Goal: Ask a question

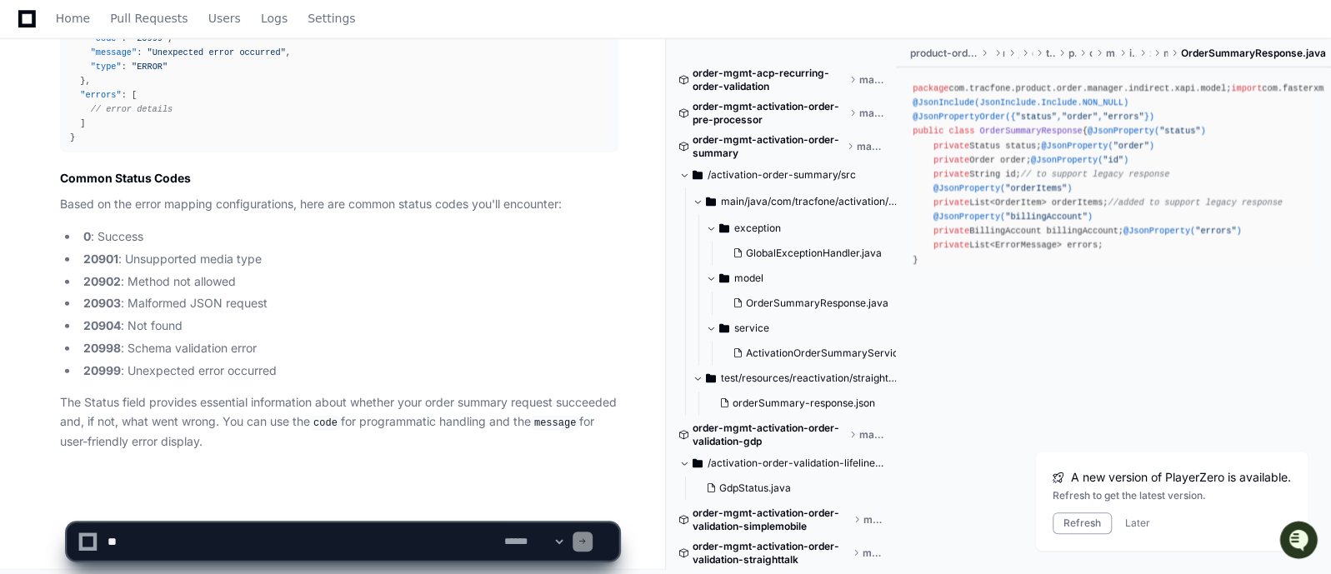
drag, startPoint x: 177, startPoint y: 526, endPoint x: 178, endPoint y: 537, distance: 10.9
click at [178, 537] on textarea at bounding box center [302, 542] width 397 height 37
type textarea "**********"
click at [348, 509] on span at bounding box center [342, 504] width 13 height 13
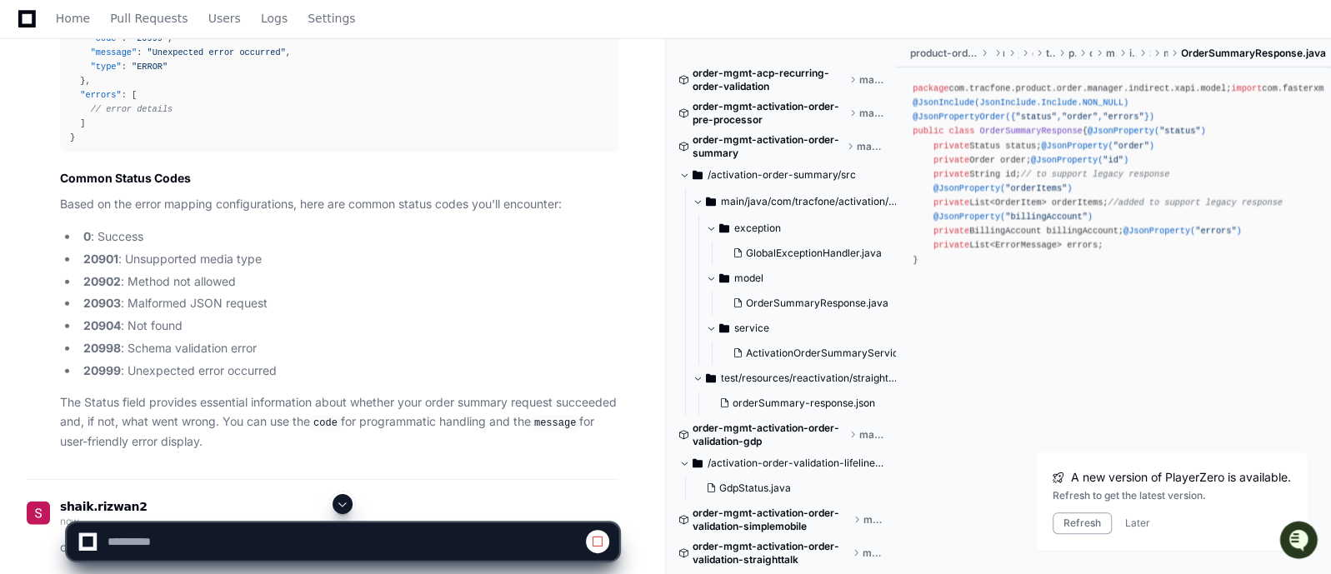
scroll to position [2496, 0]
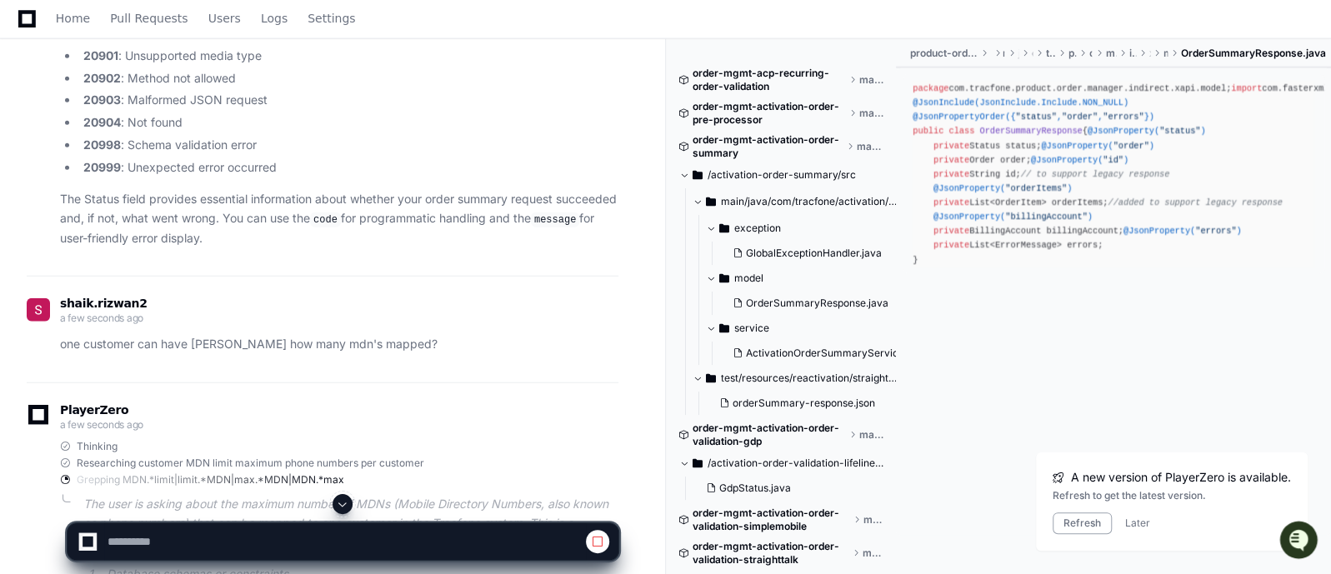
click at [342, 506] on span at bounding box center [342, 504] width 13 height 13
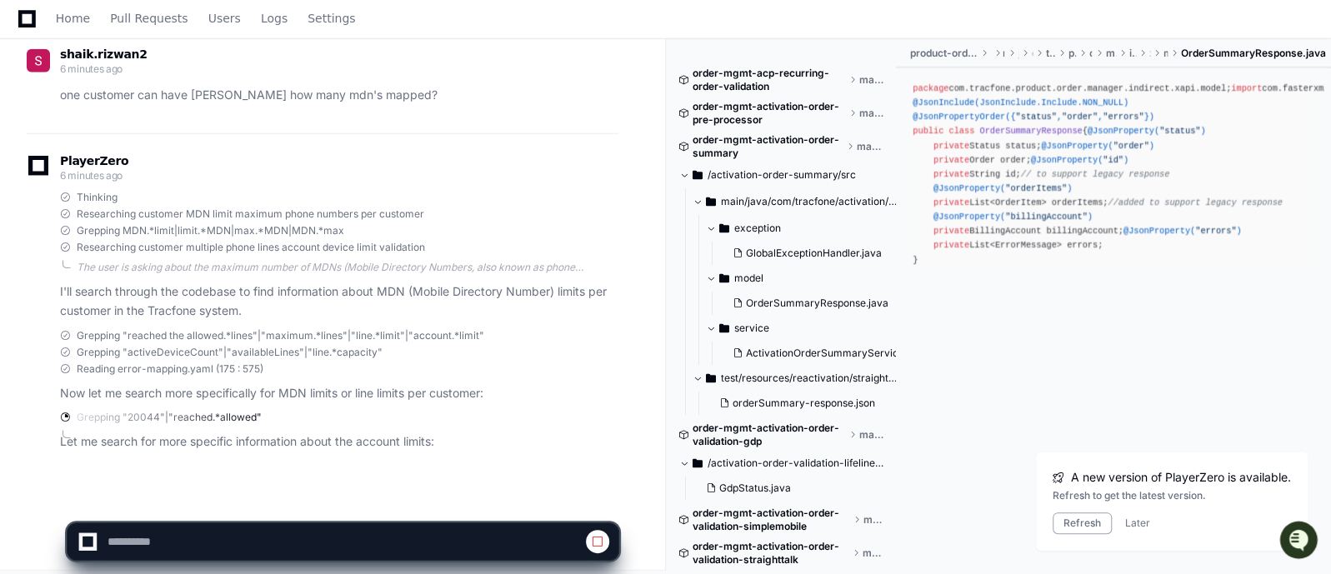
scroll to position [2815, 0]
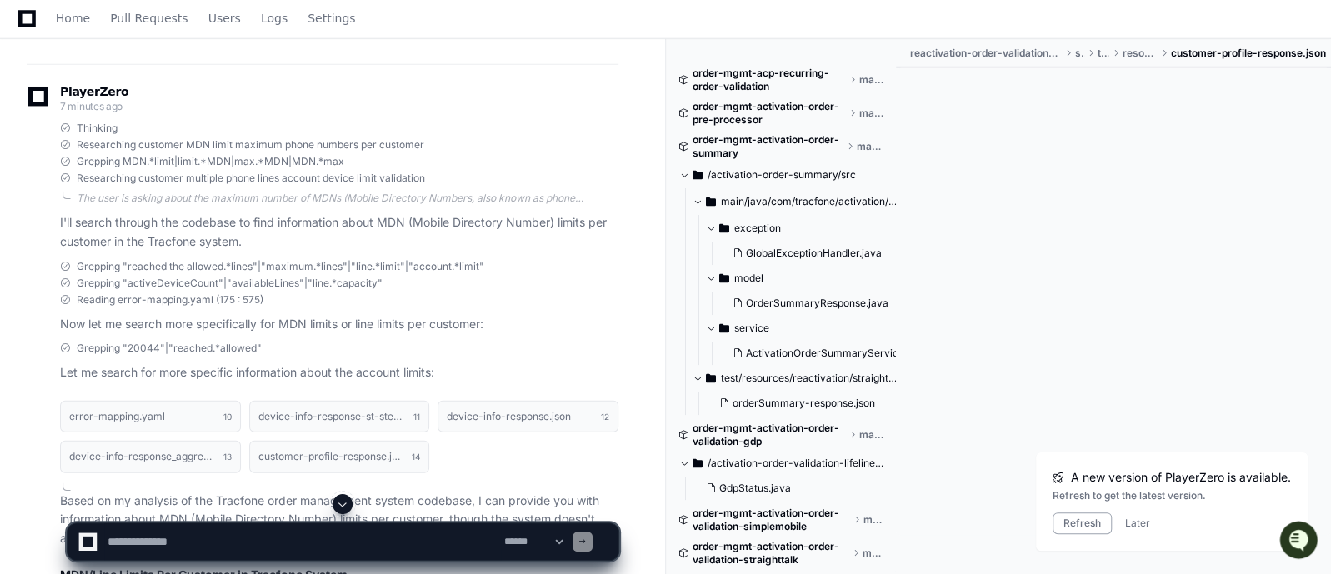
click at [346, 504] on span at bounding box center [342, 504] width 13 height 13
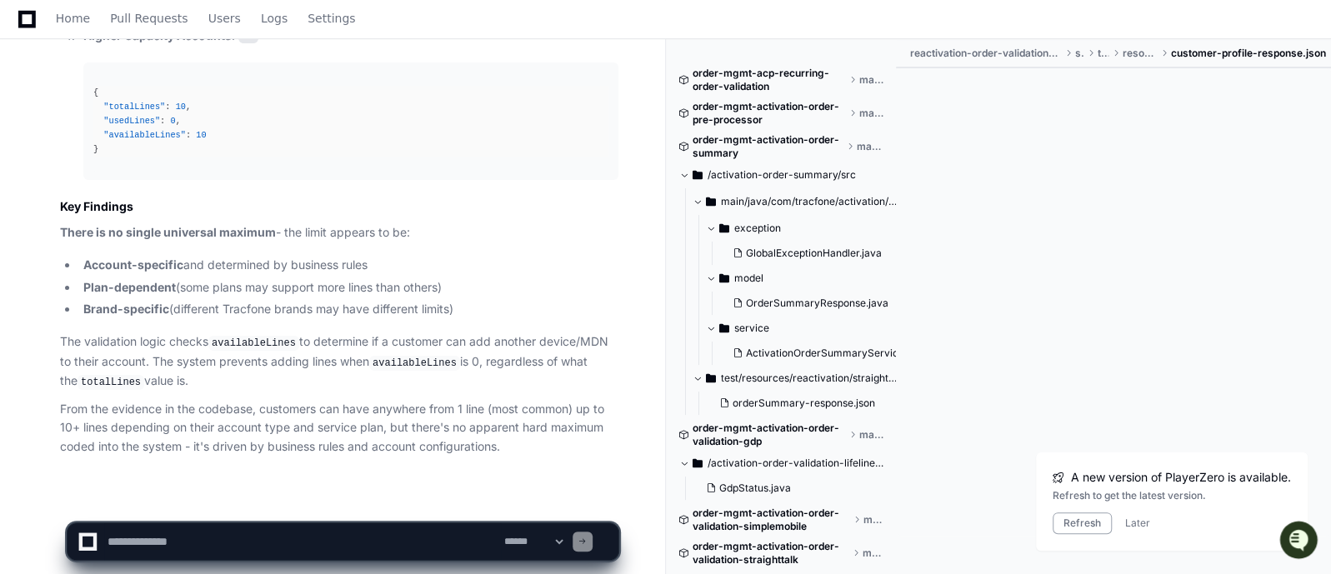
click at [485, 278] on li "Plan-dependent (some plans may support more lines than others)" at bounding box center [348, 287] width 540 height 19
click at [228, 541] on textarea at bounding box center [302, 542] width 397 height 37
click at [279, 534] on textarea at bounding box center [302, 542] width 397 height 37
drag, startPoint x: 233, startPoint y: 542, endPoint x: 92, endPoint y: 544, distance: 140.9
click at [92, 544] on div "**********" at bounding box center [343, 542] width 531 height 37
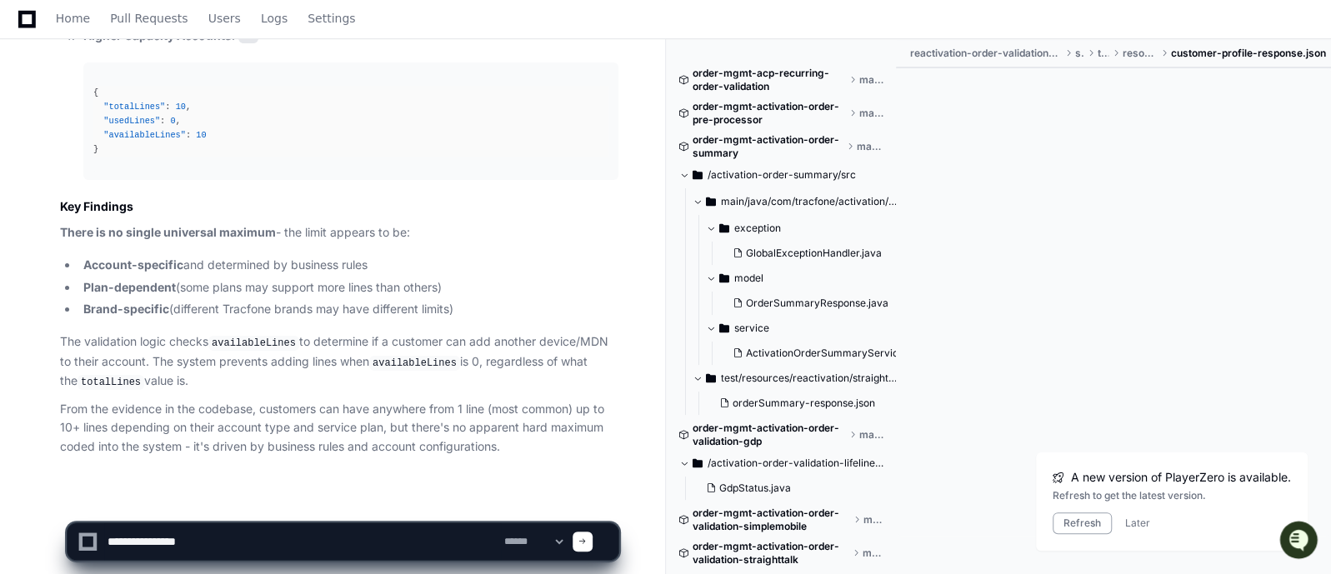
click at [114, 534] on textarea at bounding box center [302, 542] width 397 height 37
click at [228, 545] on textarea at bounding box center [302, 542] width 397 height 37
type textarea "**********"
